Goal: Information Seeking & Learning: Learn about a topic

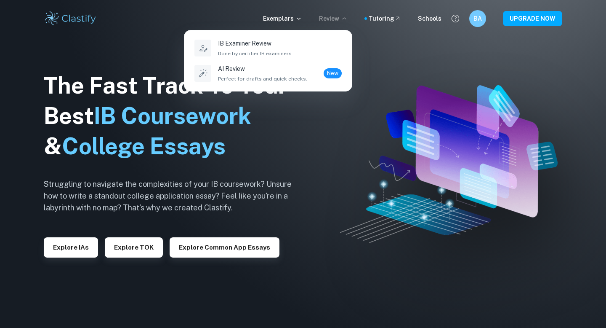
click at [293, 20] on div at bounding box center [303, 164] width 606 height 328
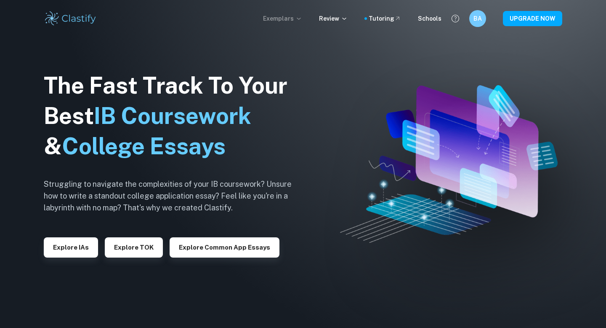
click at [292, 19] on p "Exemplars" at bounding box center [282, 18] width 39 height 9
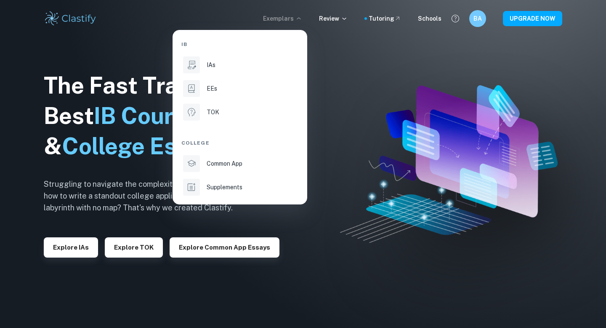
click at [278, 29] on div at bounding box center [303, 164] width 606 height 328
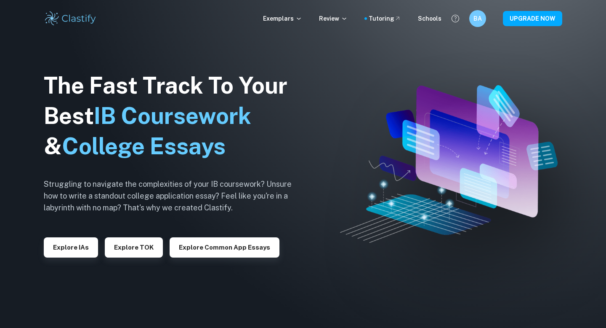
click at [280, 19] on div "IB IAs EEs TOK College Common App Supplements" at bounding box center [303, 164] width 606 height 328
click at [280, 19] on p "Exemplars" at bounding box center [282, 18] width 39 height 9
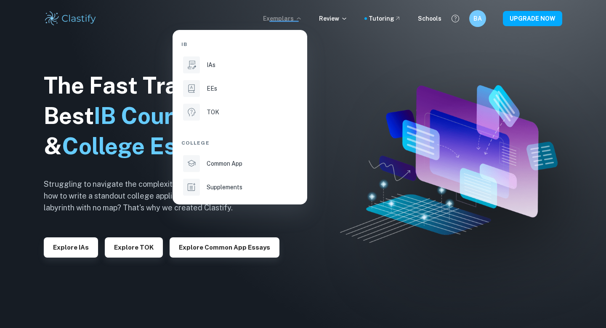
click at [280, 19] on div at bounding box center [303, 164] width 606 height 328
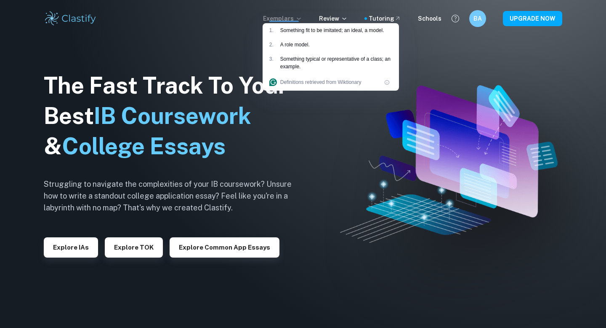
click at [279, 19] on p "Exemplars" at bounding box center [282, 18] width 39 height 9
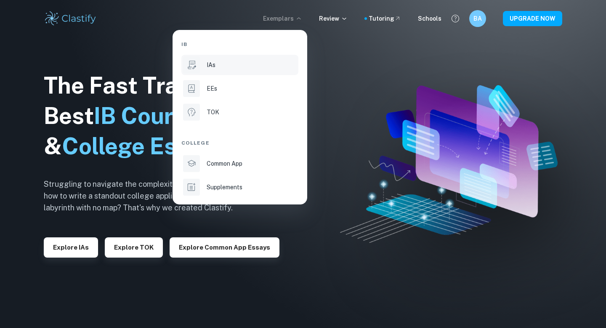
click at [226, 61] on div "IAs" at bounding box center [252, 64] width 90 height 9
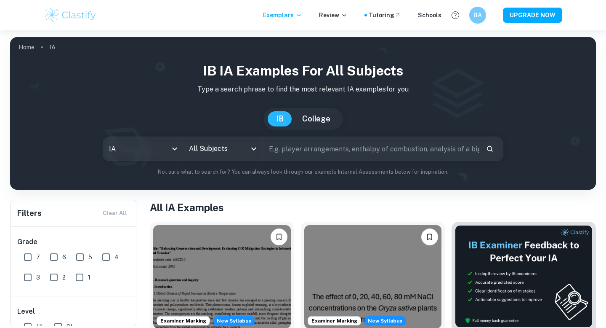
click at [291, 148] on input "text" at bounding box center [371, 149] width 216 height 24
type input "hl essay"
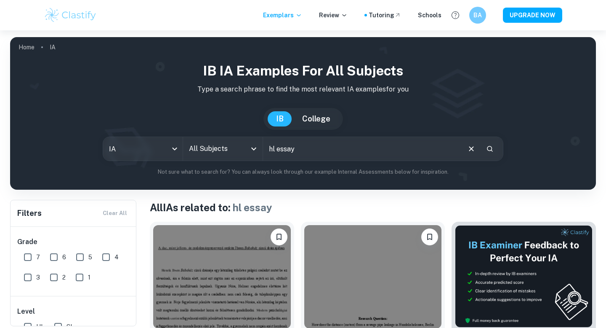
click at [221, 156] on input "All Subjects" at bounding box center [216, 149] width 59 height 16
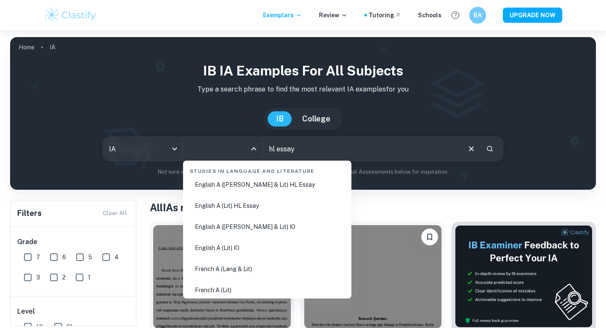
scroll to position [136, 0]
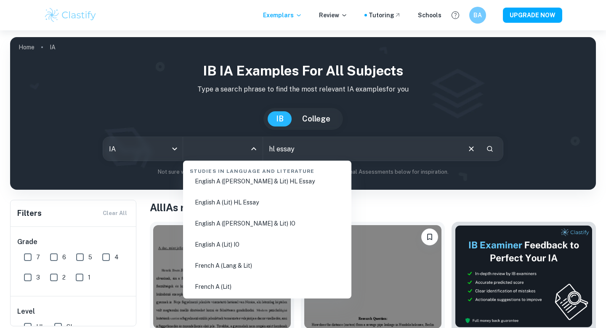
click at [234, 181] on li "English A (Lang & Lit) HL Essay" at bounding box center [268, 180] width 162 height 19
type input "English A (Lang & Lit) HL Essay"
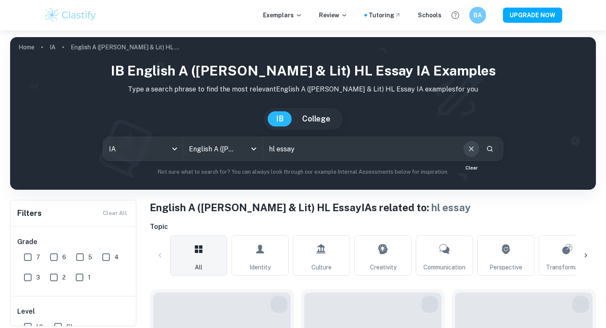
click at [472, 147] on icon "Clear" at bounding box center [471, 148] width 9 height 9
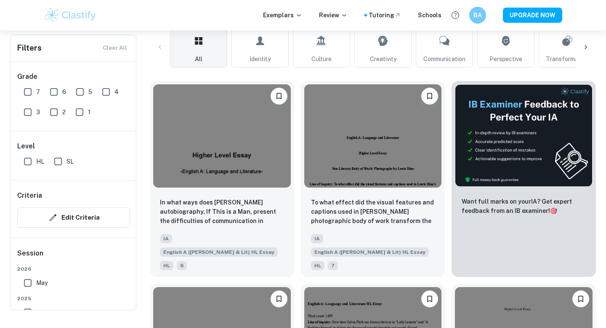
scroll to position [28, 0]
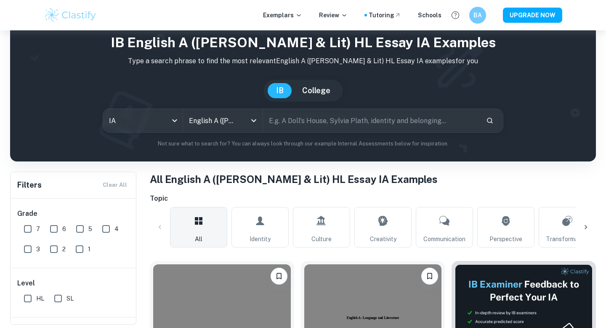
click at [342, 113] on input "text" at bounding box center [371, 121] width 216 height 24
type input "persepolis"
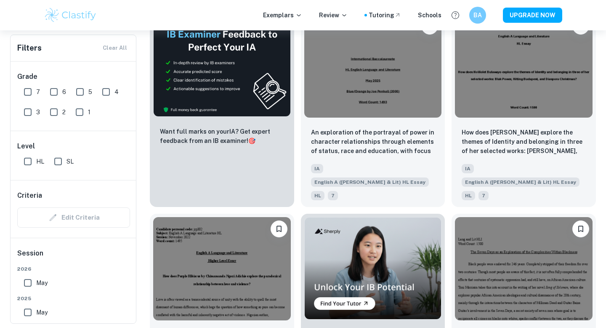
scroll to position [1654, 0]
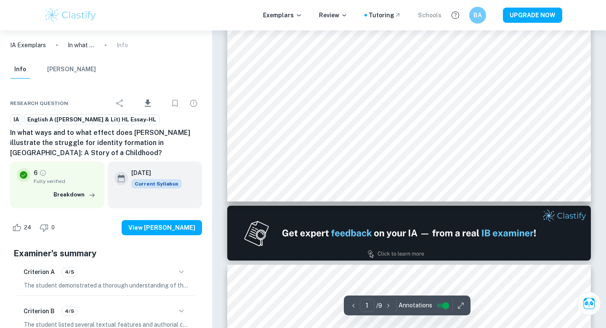
scroll to position [310, 0]
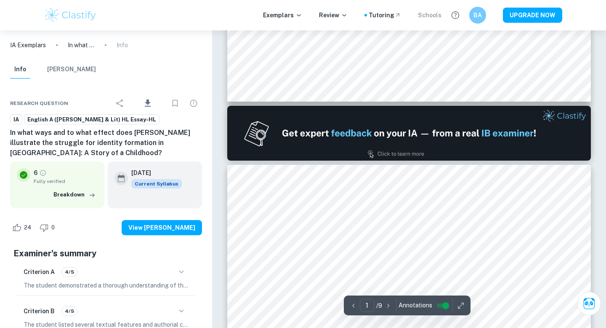
type input "2"
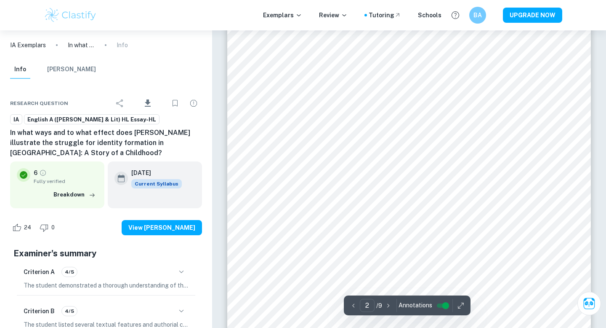
scroll to position [713, 0]
